Goal: Find contact information: Find contact information

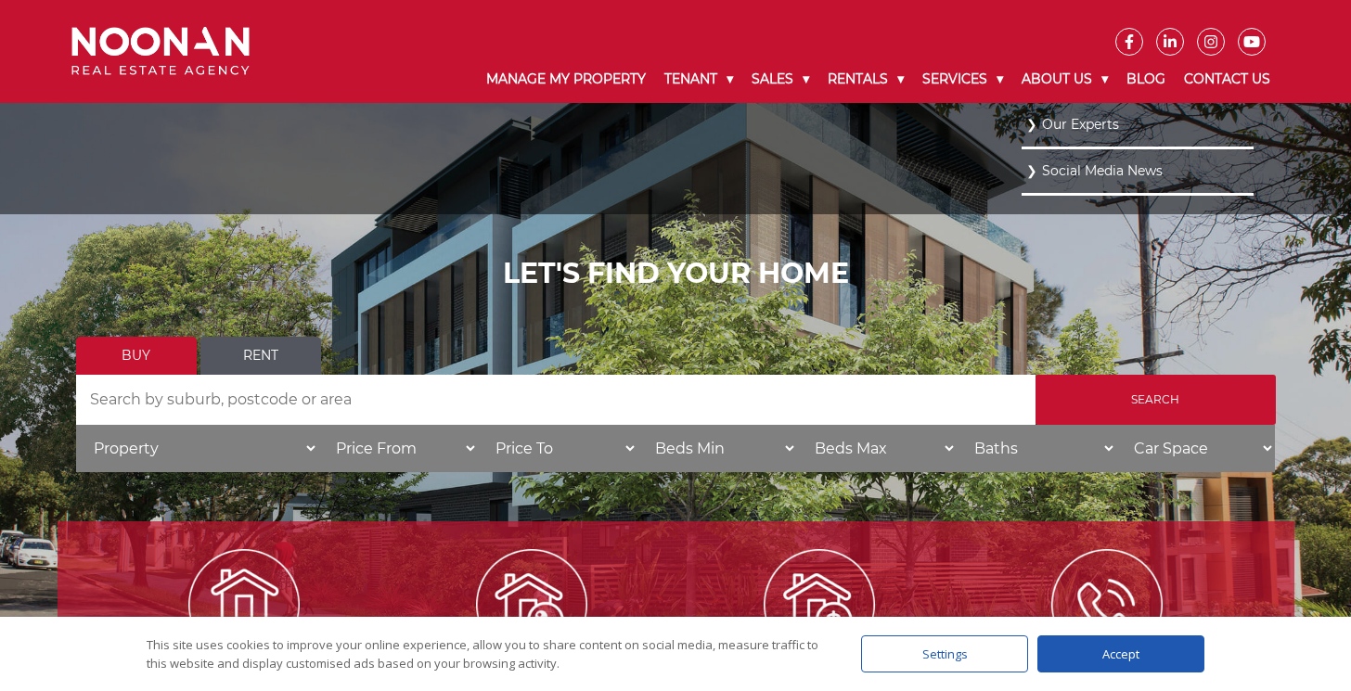
click at [1051, 129] on link "Our Experts" at bounding box center [1138, 124] width 223 height 25
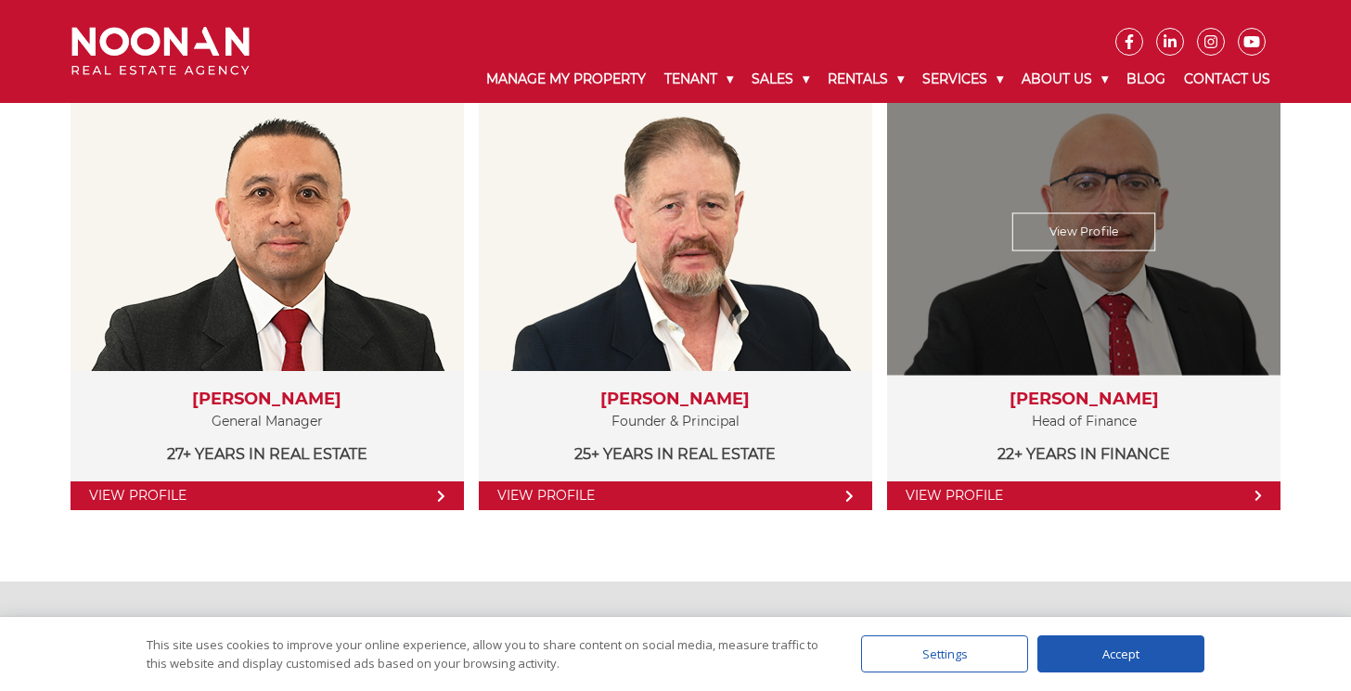
scroll to position [402, 0]
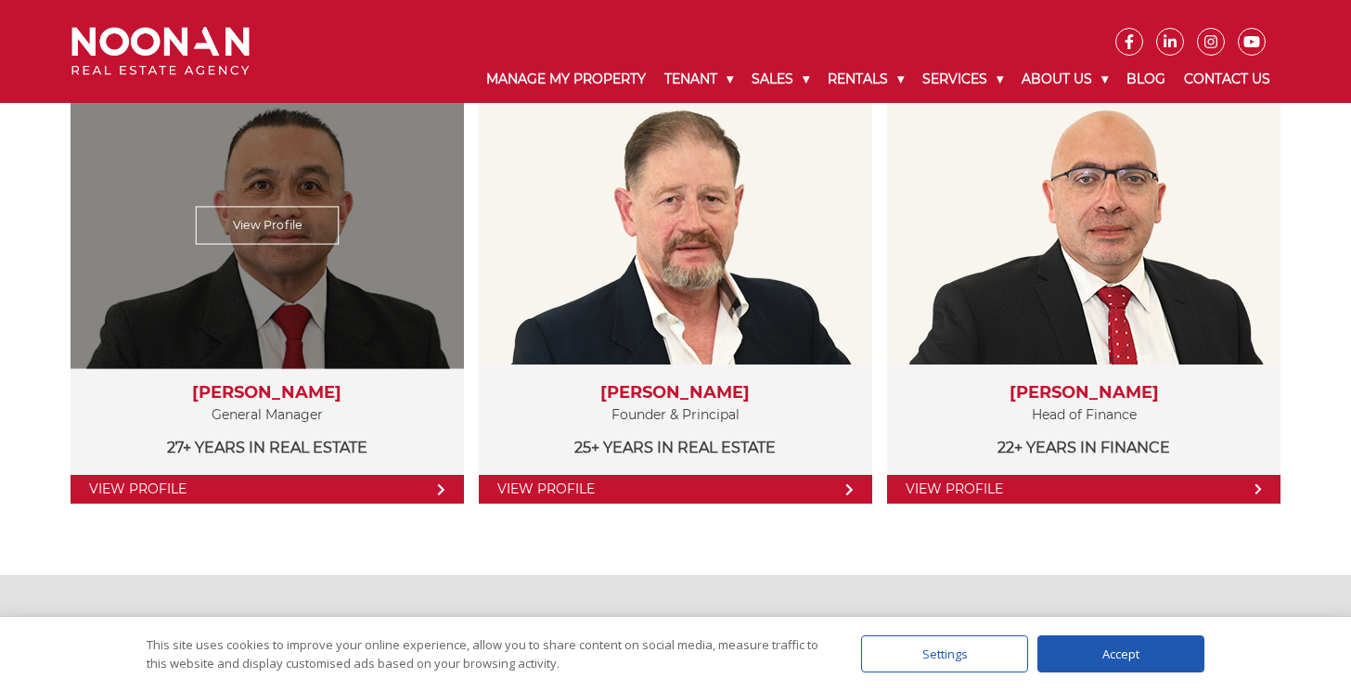
click at [279, 392] on h3 "[PERSON_NAME]" at bounding box center [267, 393] width 356 height 20
click at [279, 392] on h3 "Martin Reyes" at bounding box center [267, 393] width 356 height 20
copy div "Martin Reyes"
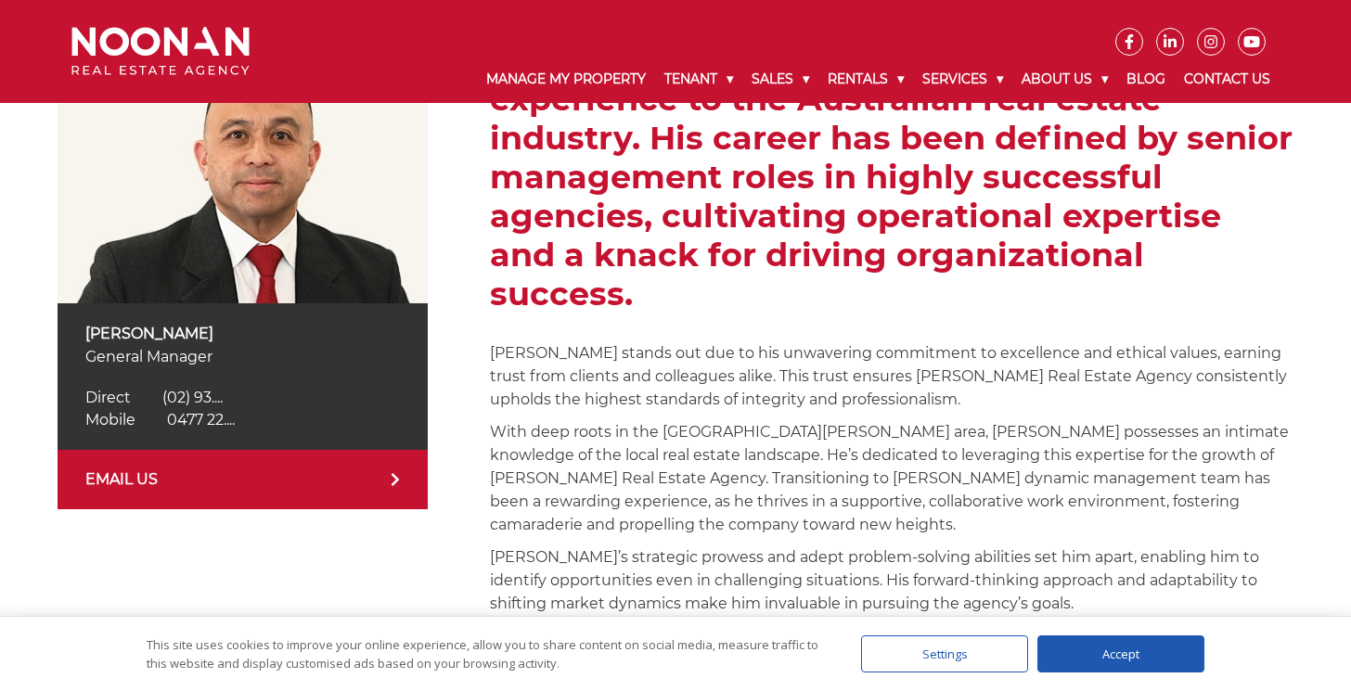
scroll to position [433, 0]
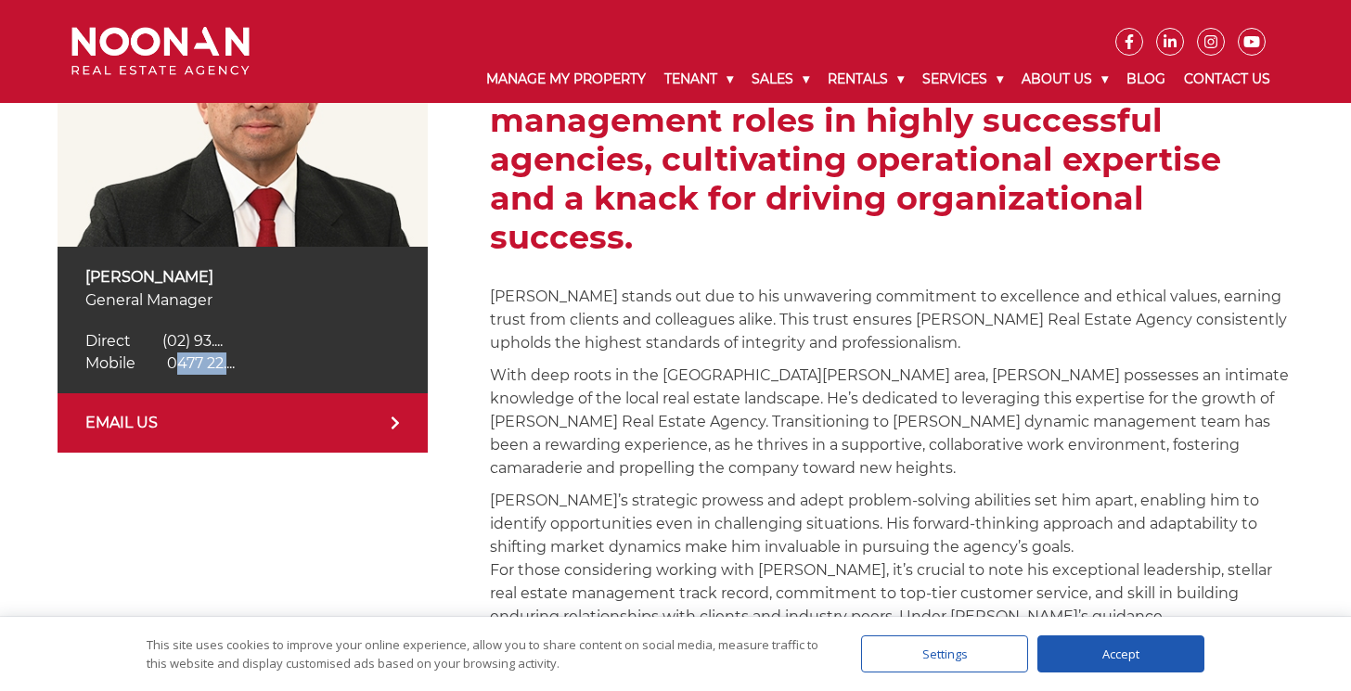
click at [394, 422] on icon at bounding box center [395, 423] width 9 height 15
click at [164, 272] on p "[PERSON_NAME]" at bounding box center [243, 276] width 316 height 23
click at [228, 204] on img at bounding box center [243, 115] width 371 height 263
click at [323, 341] on div "Direct (02) 9330 6850 Direct (02) 93...." at bounding box center [243, 341] width 316 height 22
click at [214, 362] on span "0477 22...." at bounding box center [201, 364] width 68 height 18
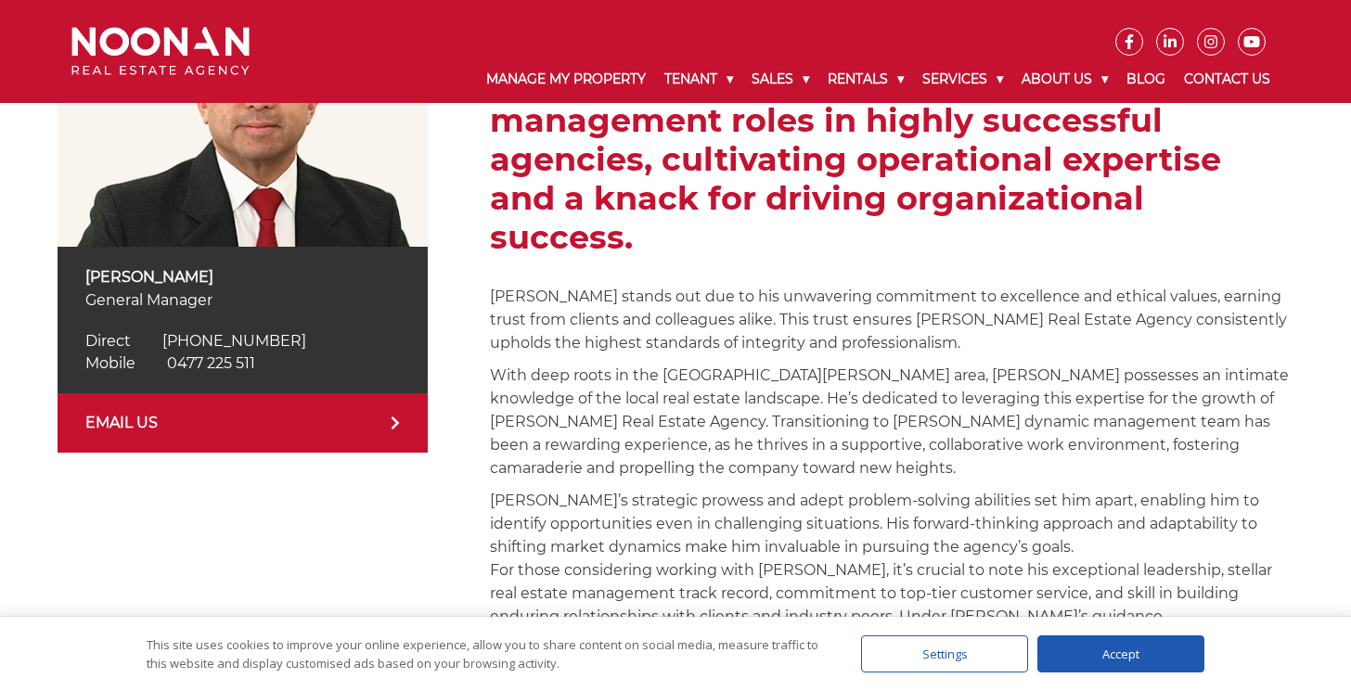
copy link "Mobile 0477 225 511"
click at [315, 497] on div "Martin Reyes General Manager Direct (02) 9330 6850 Direct (02) 93.... Mobile 04…" at bounding box center [243, 334] width 371 height 700
drag, startPoint x: 269, startPoint y: 368, endPoint x: 170, endPoint y: 363, distance: 99.5
click at [170, 363] on div "Mobile 0477 225 511 Mobile 0477 22...." at bounding box center [243, 364] width 316 height 22
copy link "0477 225 511"
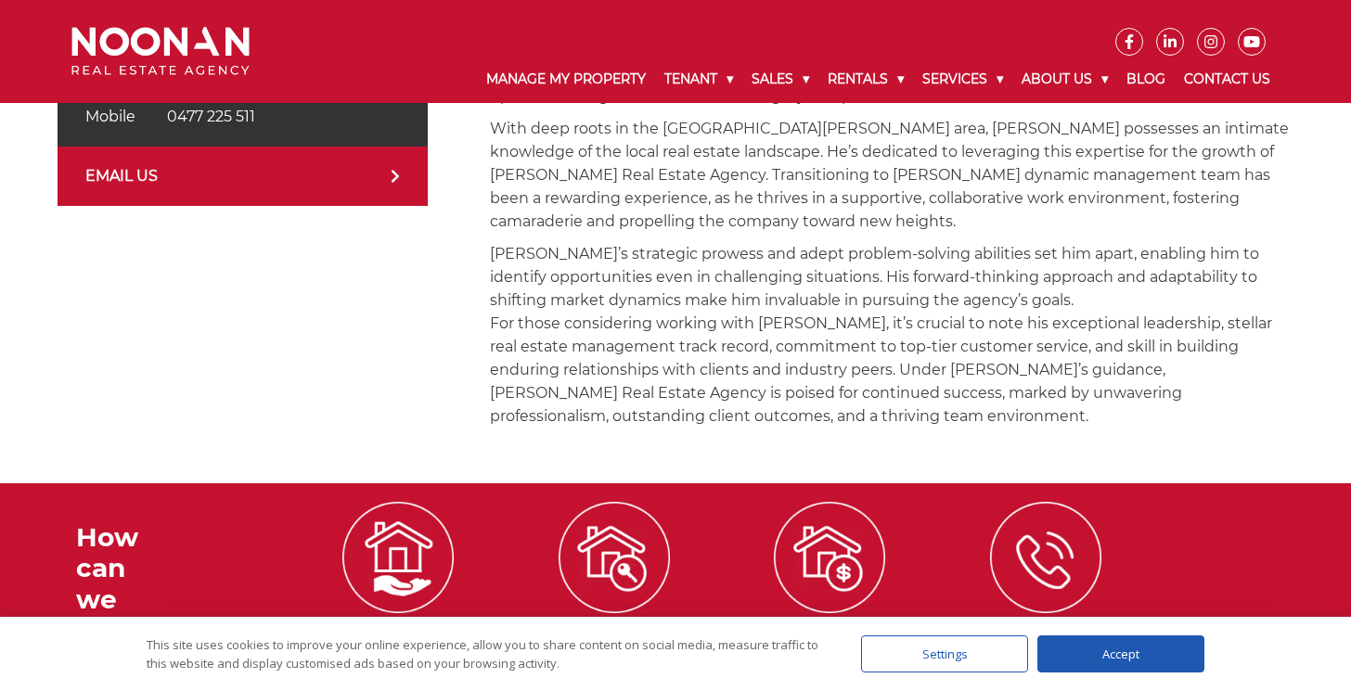
scroll to position [308, 0]
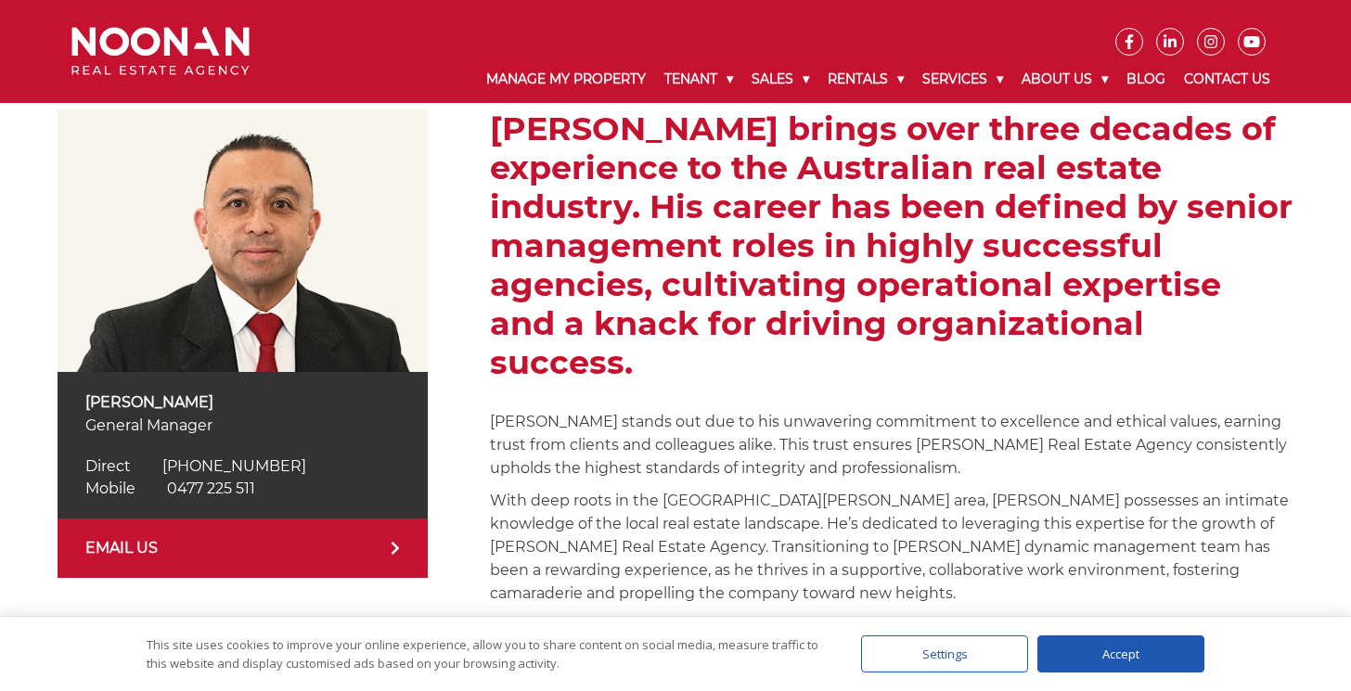
copy link "0477 225 511"
click at [173, 430] on p "General Manager" at bounding box center [243, 425] width 316 height 23
copy div "General Manager"
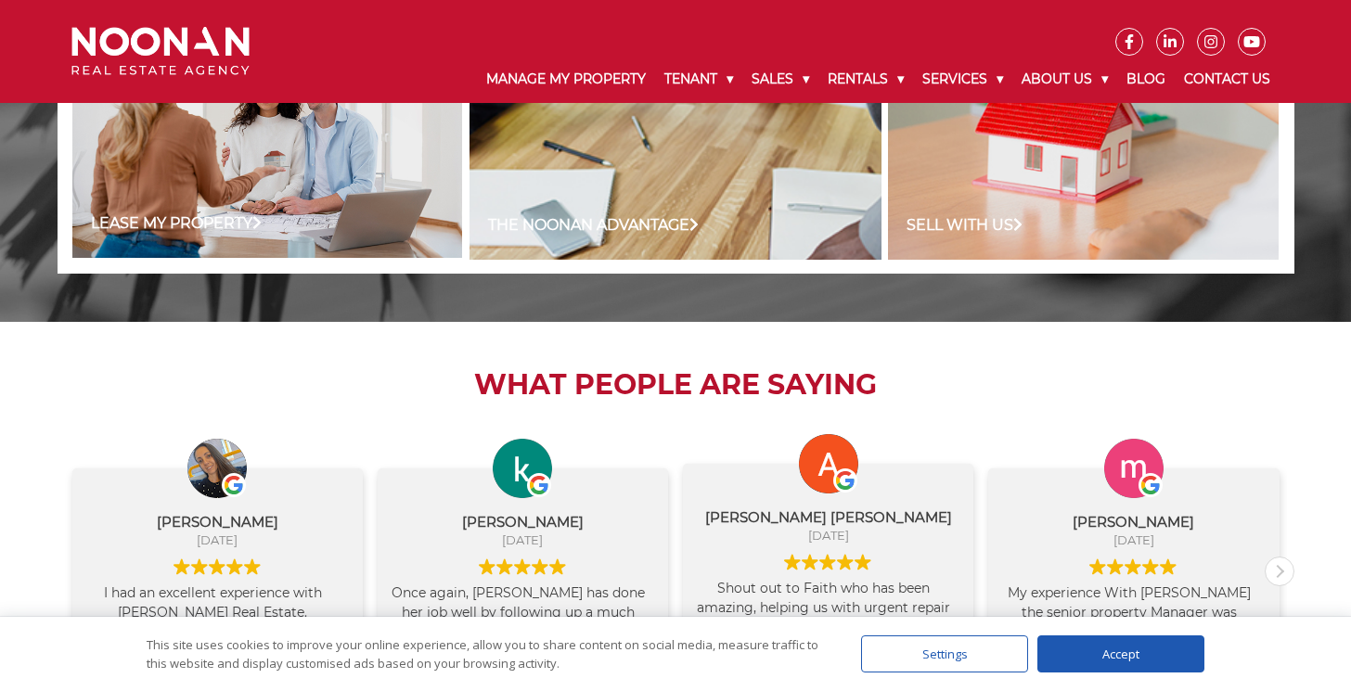
scroll to position [2047, 0]
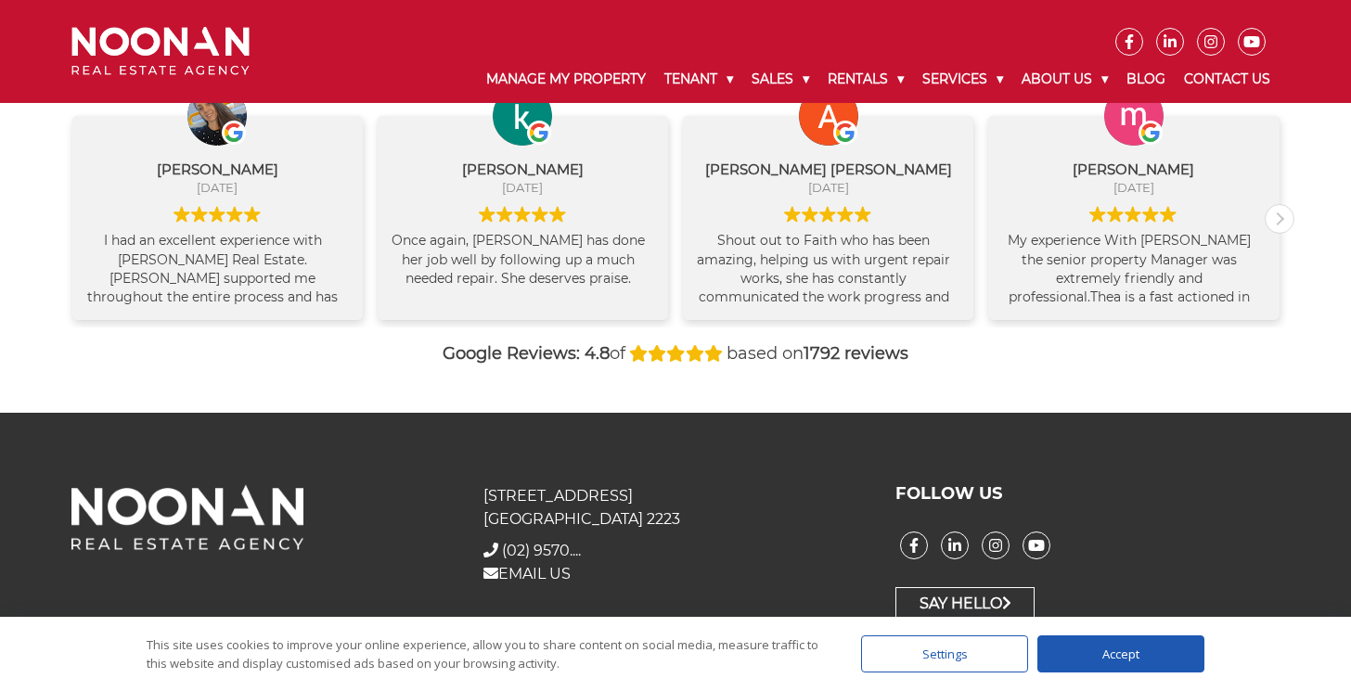
click at [613, 512] on p "31 Morts Road Mortdale NSW 2223" at bounding box center [676, 507] width 384 height 46
click at [515, 497] on p "31 Morts Road Mortdale NSW 2223" at bounding box center [676, 507] width 384 height 46
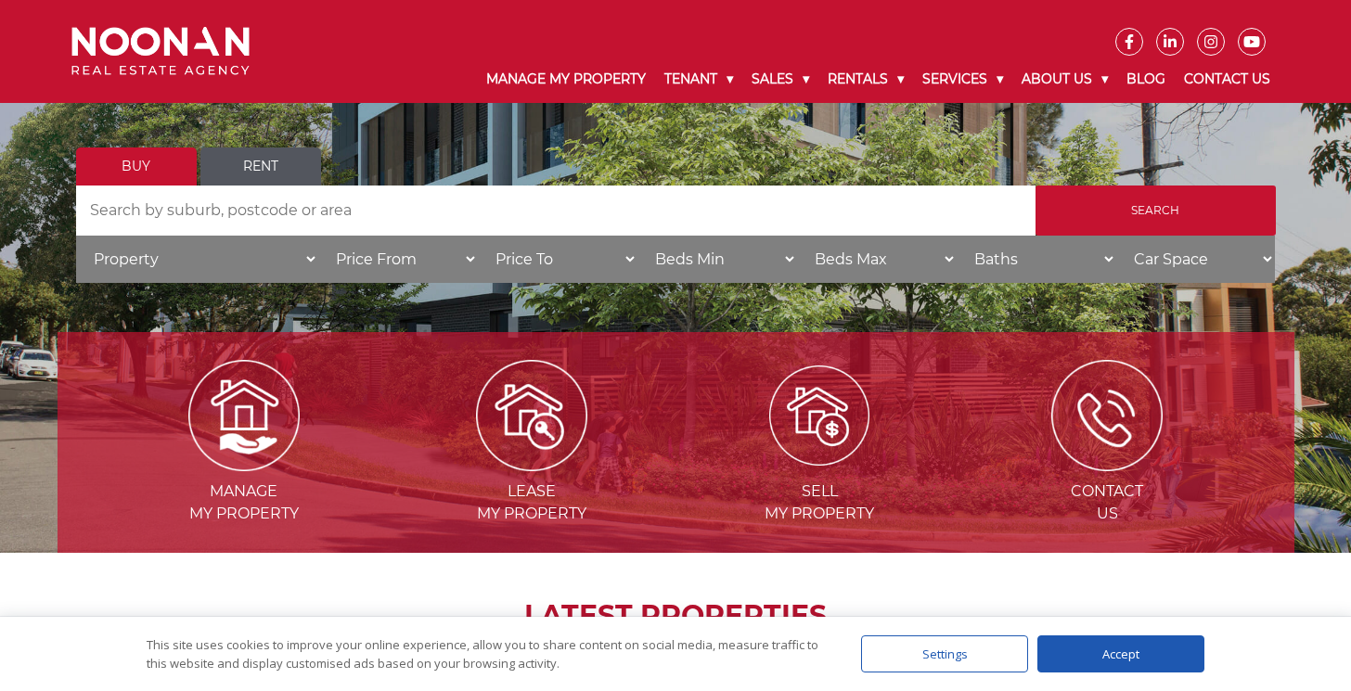
scroll to position [0, 0]
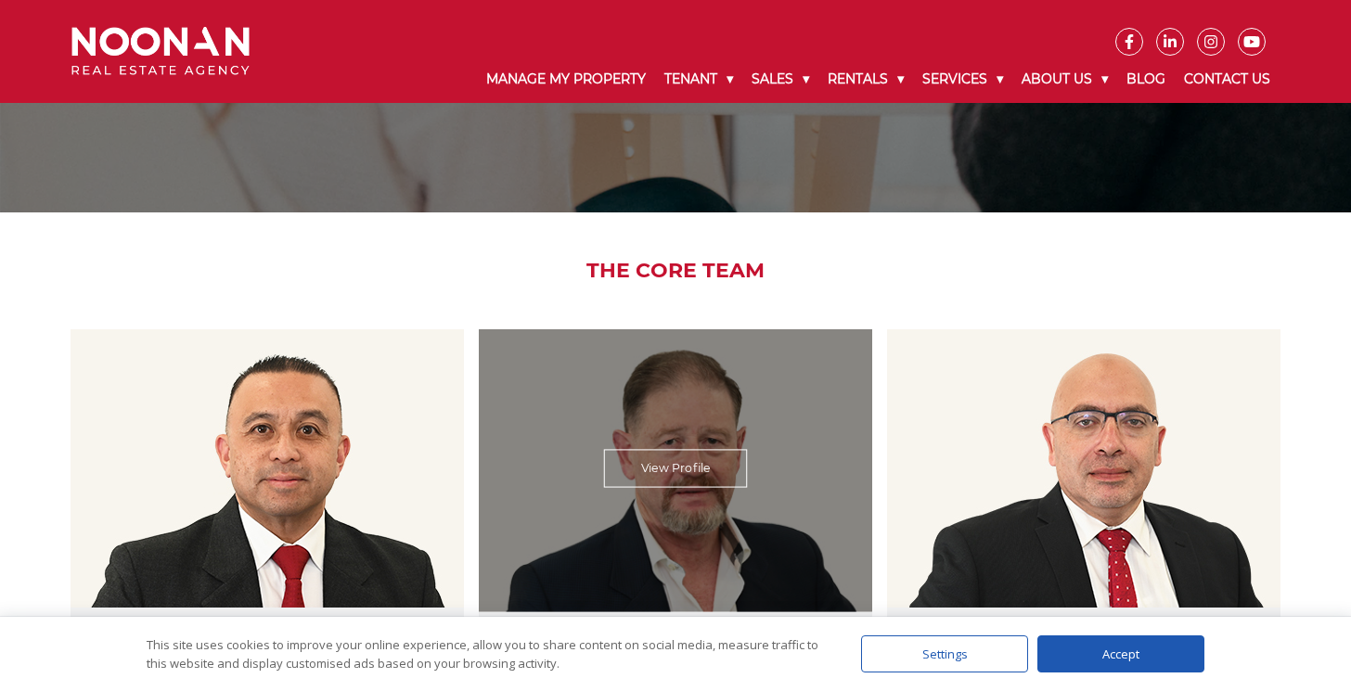
scroll to position [182, 0]
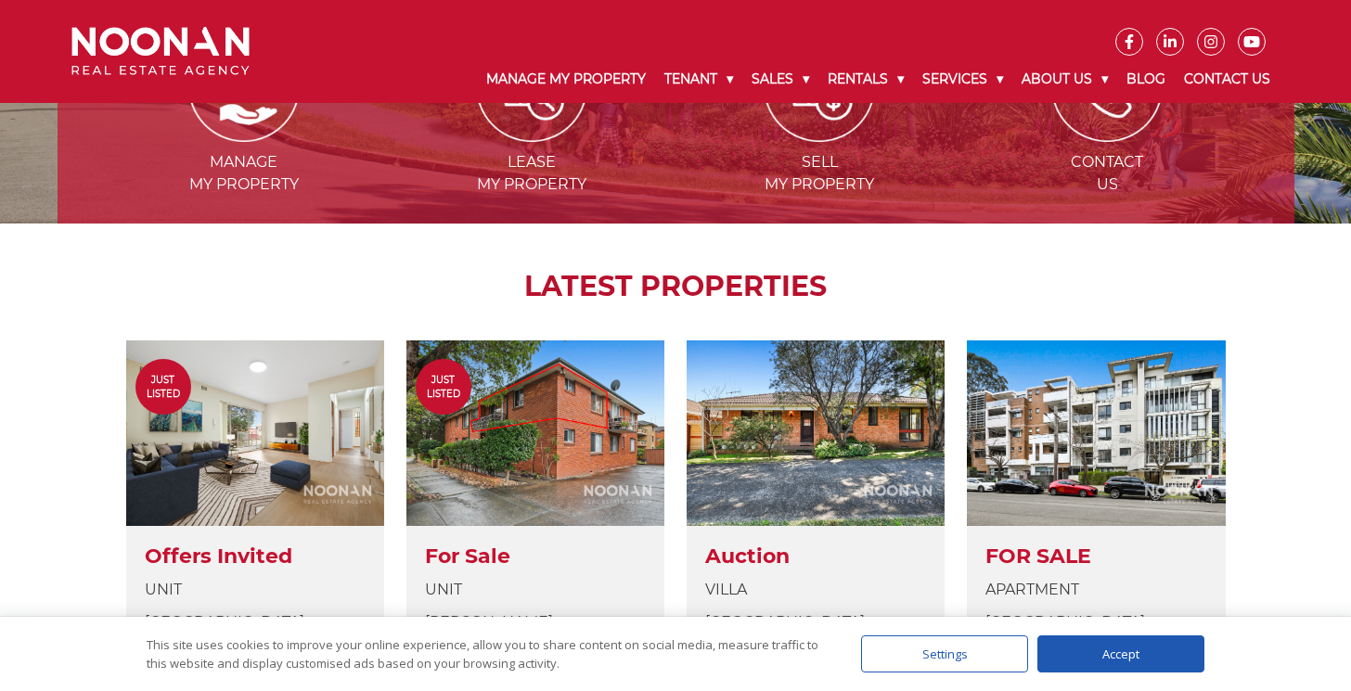
scroll to position [1694, 0]
